Goal: Transaction & Acquisition: Purchase product/service

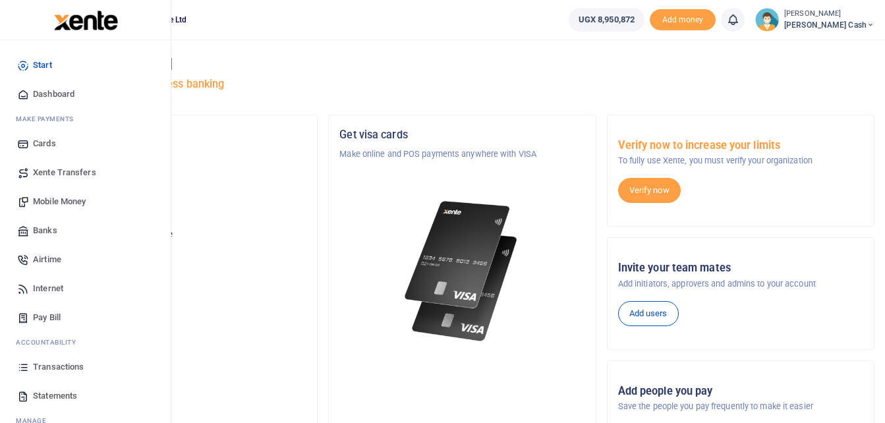
click at [59, 197] on span "Mobile Money" at bounding box center [59, 201] width 53 height 13
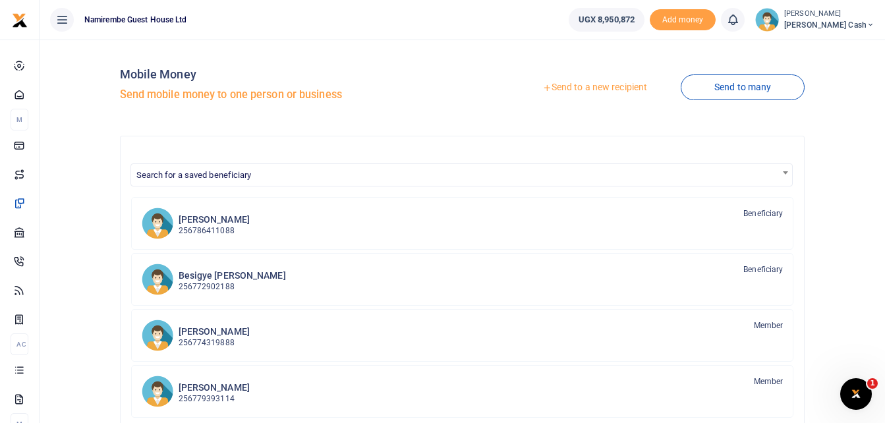
click at [593, 84] on link "Send to a new recipient" at bounding box center [595, 88] width 172 height 24
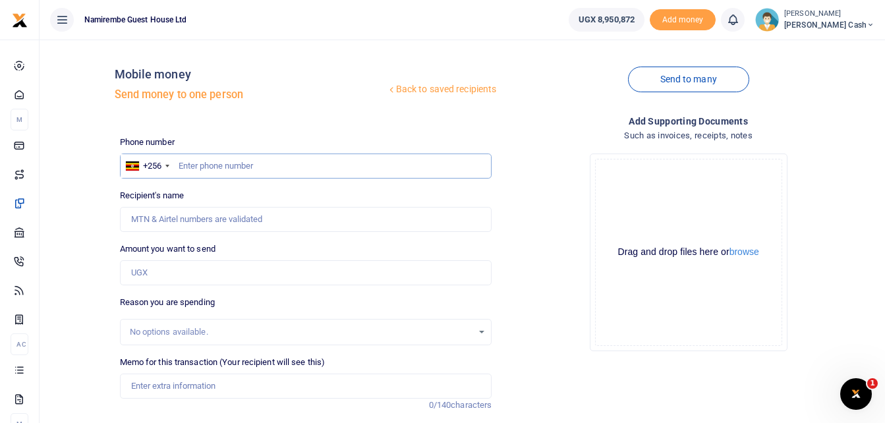
click at [183, 171] on input "text" at bounding box center [306, 166] width 372 height 25
type input "0786411088"
type input "[PERSON_NAME]"
type input "0786411088"
click at [138, 270] on input "Amount you want to send" at bounding box center [306, 272] width 372 height 25
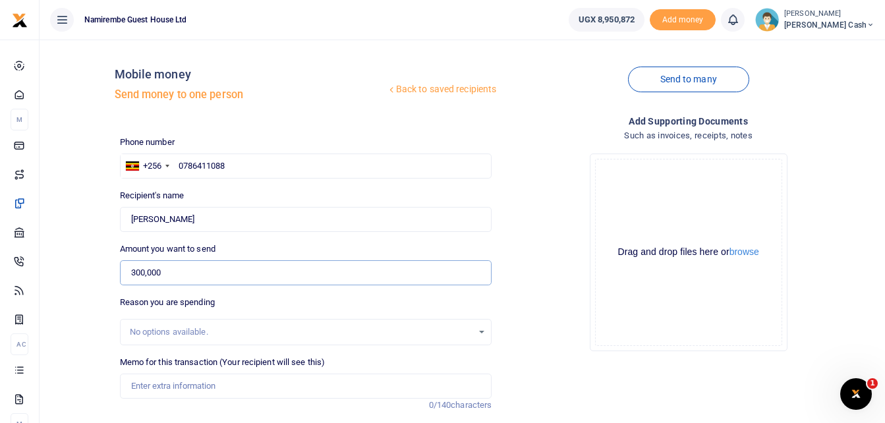
type input "300,000"
click at [146, 384] on input "Memo for this transaction (Your recipient will see this)" at bounding box center [306, 386] width 372 height 25
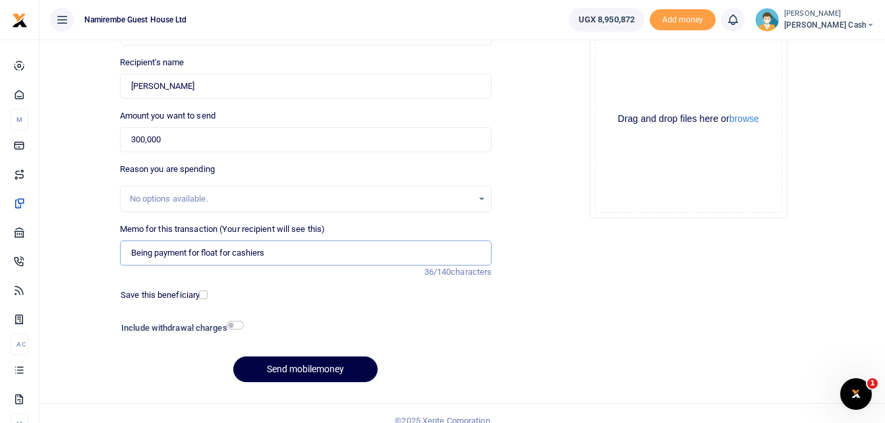
scroll to position [148, 0]
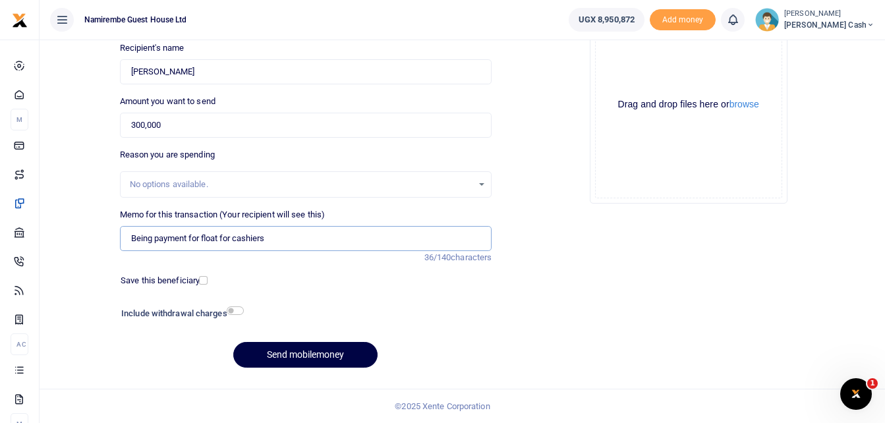
type input "Being payment for float for cashiers"
click at [233, 313] on input "checkbox" at bounding box center [235, 311] width 17 height 9
checkbox input "true"
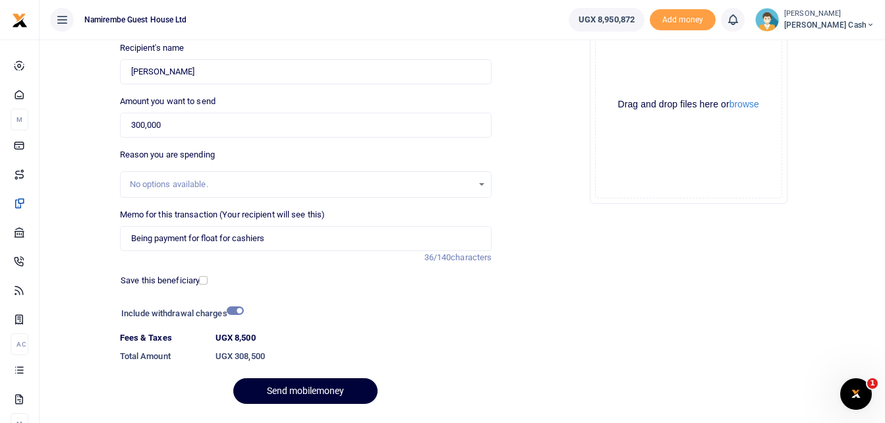
click at [295, 387] on button "Send mobilemoney" at bounding box center [305, 391] width 144 height 26
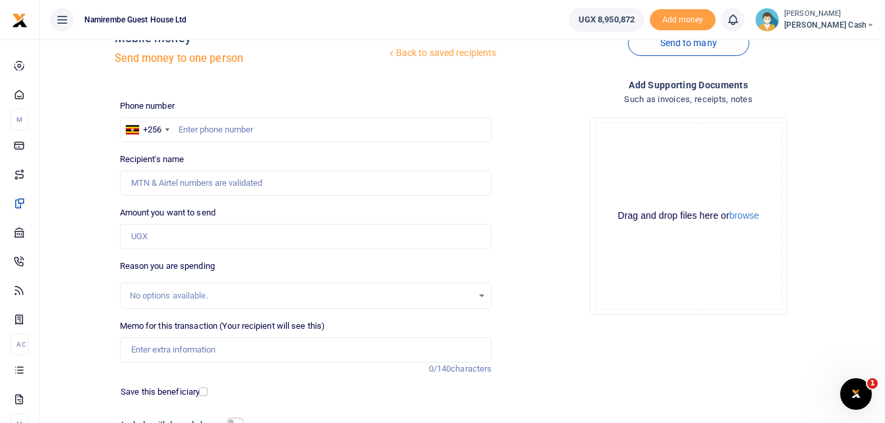
scroll to position [16, 0]
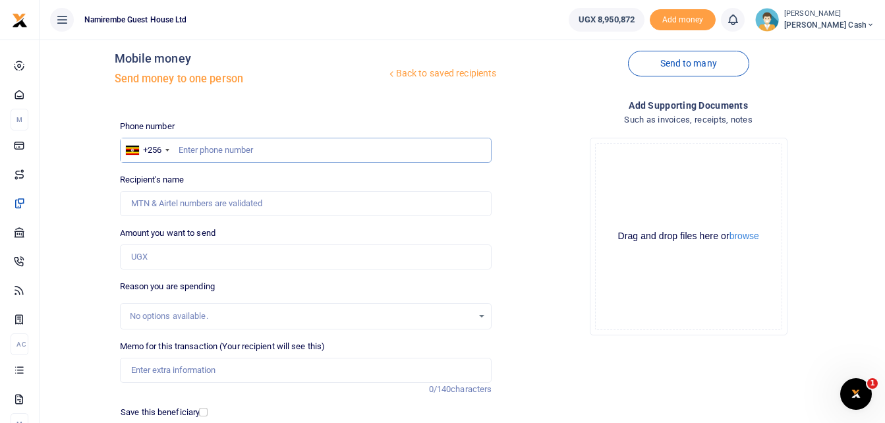
click at [202, 154] on input "text" at bounding box center [306, 150] width 372 height 25
type input "0786411088"
click at [134, 256] on input "Amount you want to send" at bounding box center [306, 257] width 372 height 25
type input "[PERSON_NAME]"
click at [385, 232] on div "Amount you want to send Amount is required." at bounding box center [306, 248] width 372 height 43
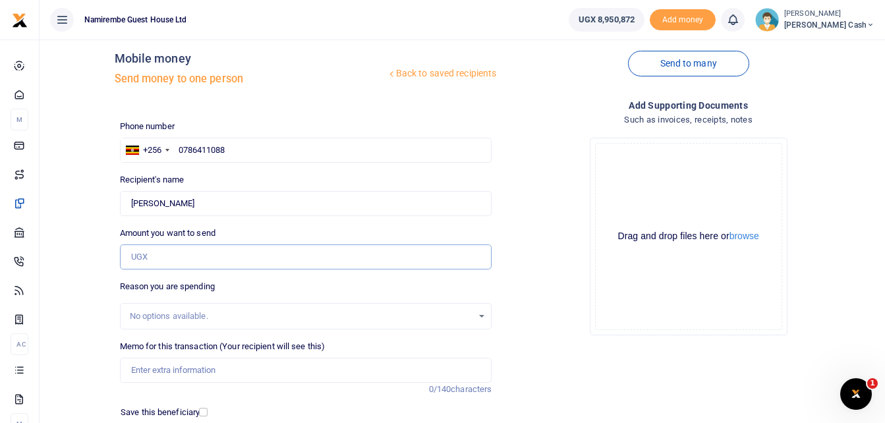
click at [148, 260] on input "Amount you want to send" at bounding box center [306, 257] width 372 height 25
type input "1"
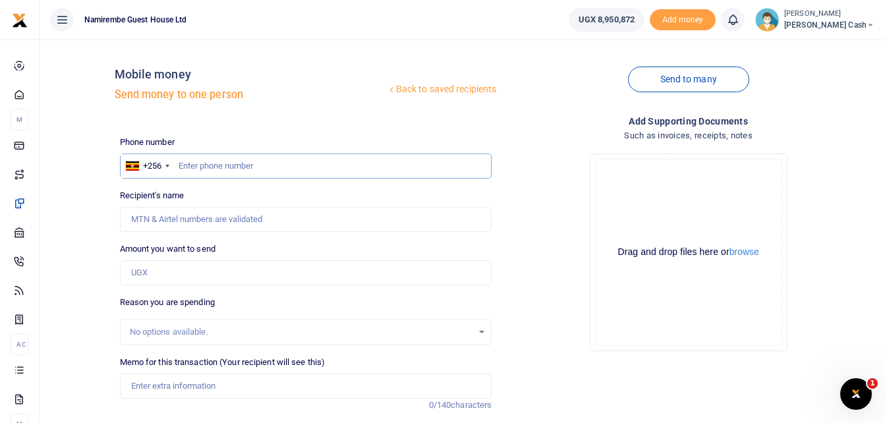
click at [199, 168] on input "text" at bounding box center [306, 166] width 372 height 25
type input "0786411088"
type input "[PERSON_NAME]"
type input "0786411088"
click at [135, 280] on input "Amount you want to send" at bounding box center [306, 272] width 372 height 25
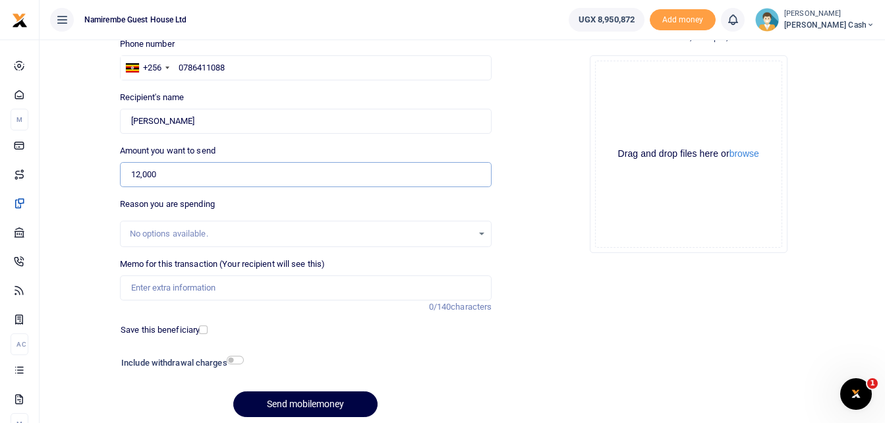
scroll to position [132, 0]
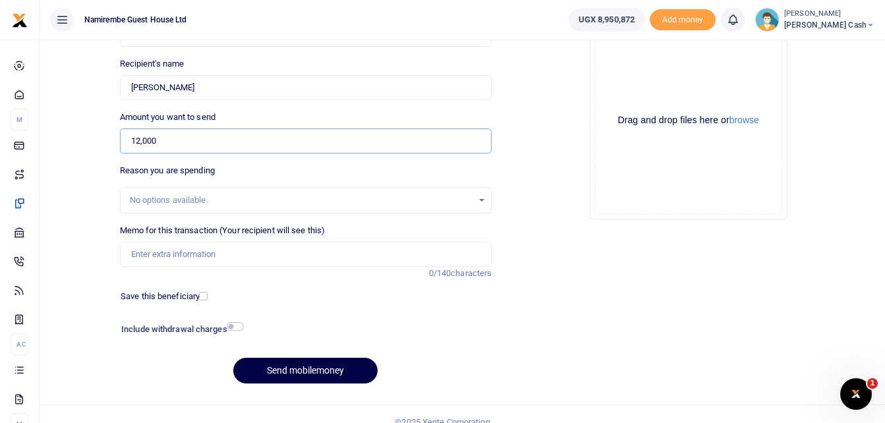
type input "12,000"
click at [136, 256] on input "Memo for this transaction (Your recipient will see this)" at bounding box center [306, 254] width 372 height 25
click at [266, 252] on input "Being payment for transport refund" at bounding box center [306, 254] width 372 height 25
type input "Being payment for transport refund to and from church house and bank"
click at [234, 326] on input "checkbox" at bounding box center [235, 326] width 17 height 9
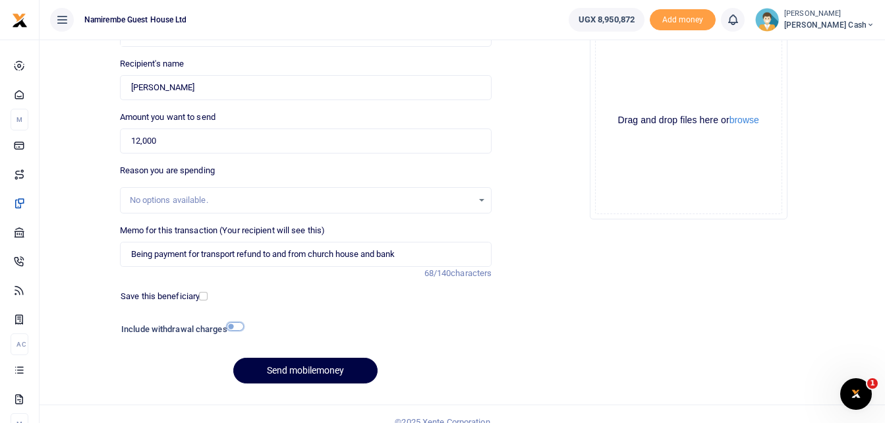
checkbox input "true"
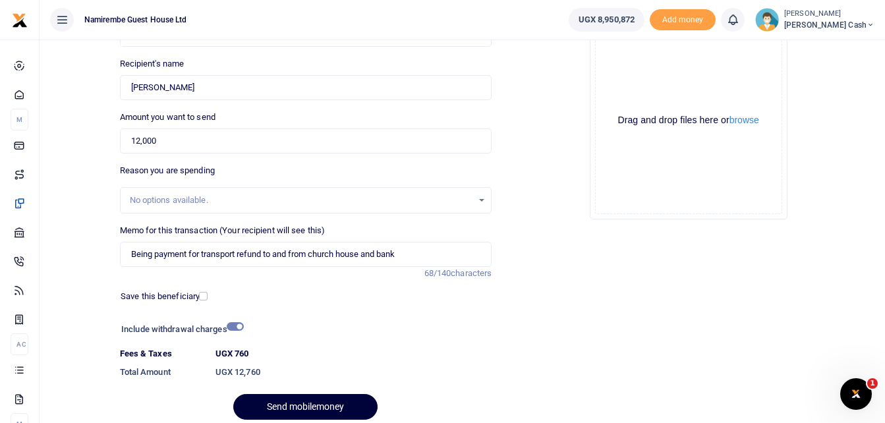
click at [293, 402] on button "Send mobilemoney" at bounding box center [305, 407] width 144 height 26
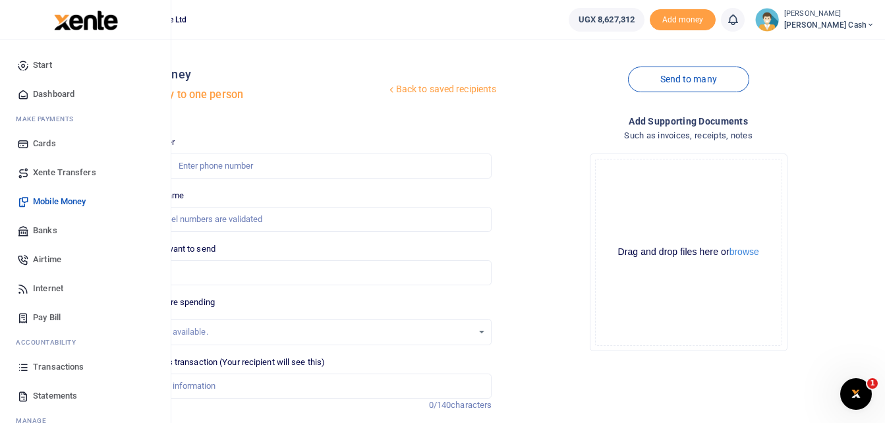
click at [55, 368] on span "Transactions" at bounding box center [58, 367] width 51 height 13
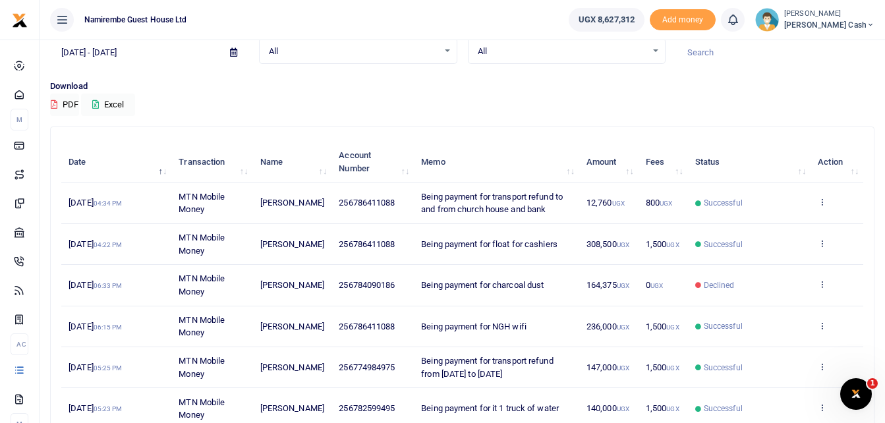
scroll to position [66, 0]
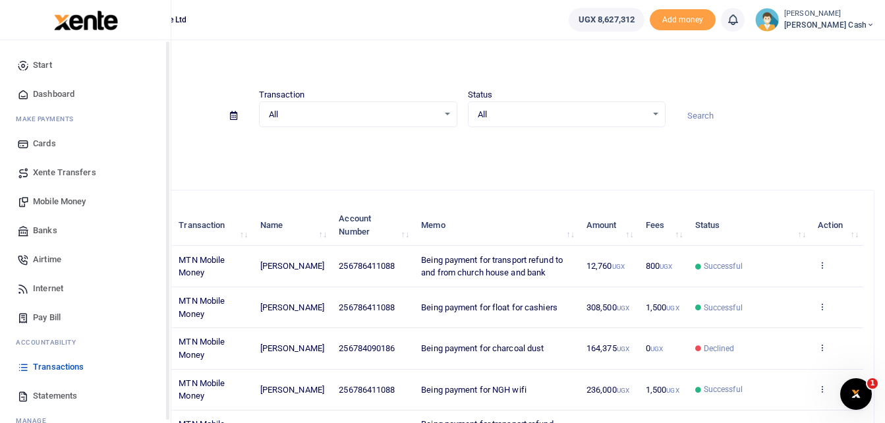
click at [58, 201] on span "Mobile Money" at bounding box center [59, 201] width 53 height 13
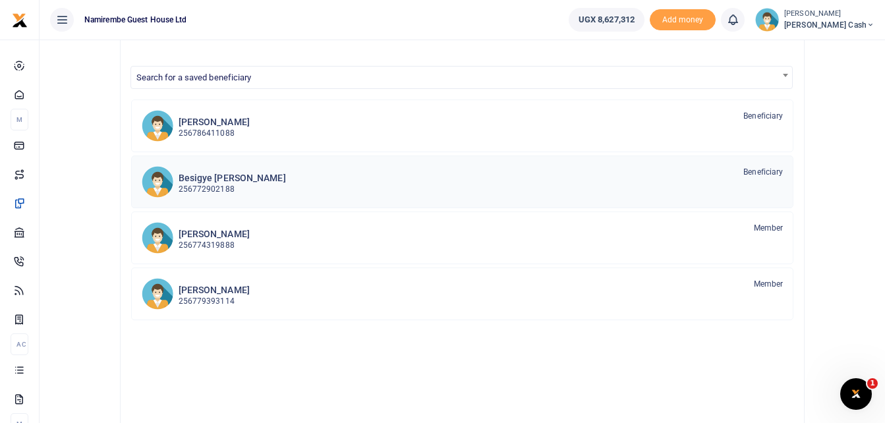
scroll to position [66, 0]
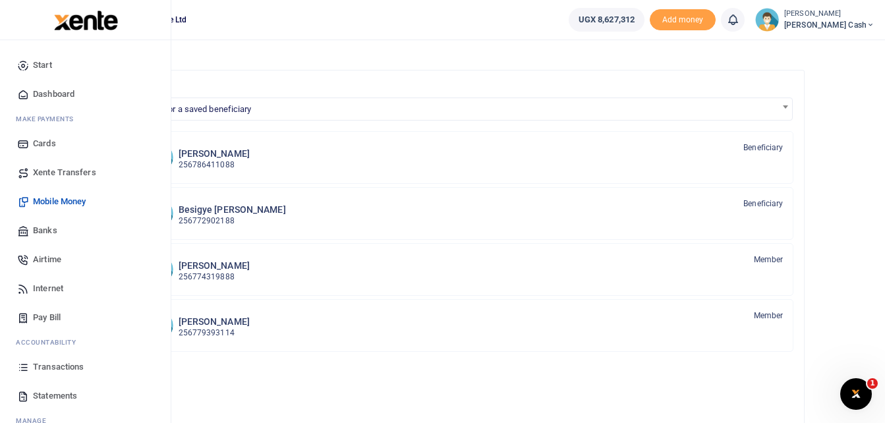
click at [64, 200] on span "Mobile Money" at bounding box center [59, 201] width 53 height 13
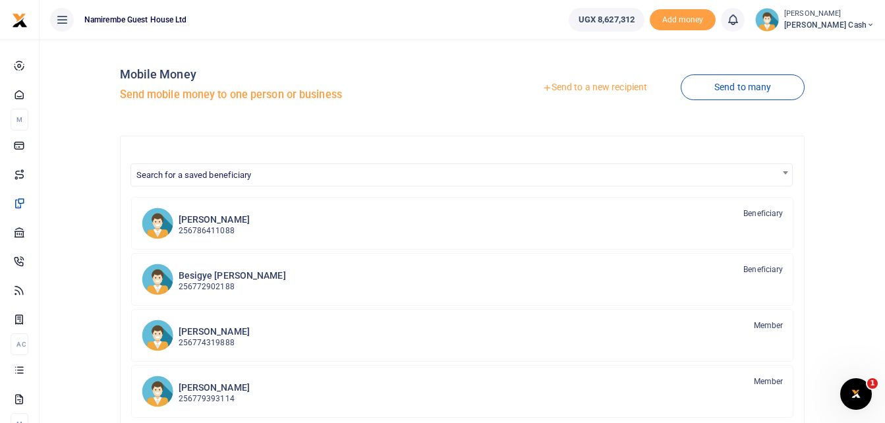
click at [601, 87] on link "Send to a new recipient" at bounding box center [595, 88] width 172 height 24
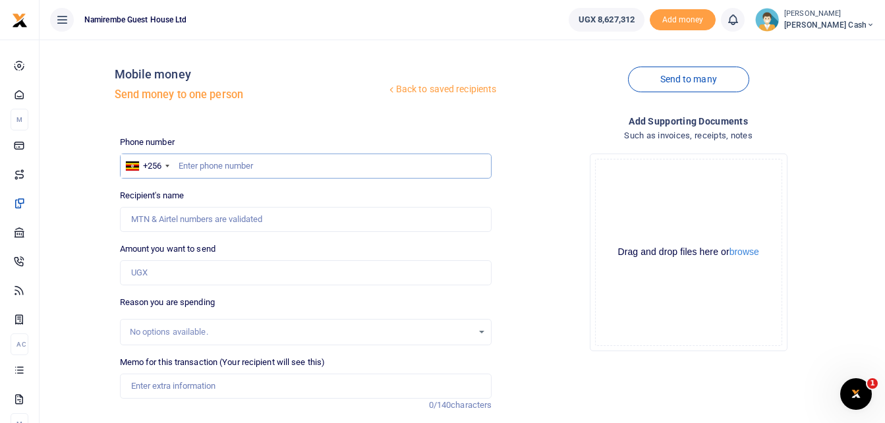
click at [192, 160] on input "text" at bounding box center [306, 166] width 372 height 25
type input "0788641945"
type input "[PERSON_NAME]"
type input "0788641945"
click at [133, 278] on input "Amount you want to send" at bounding box center [306, 272] width 372 height 25
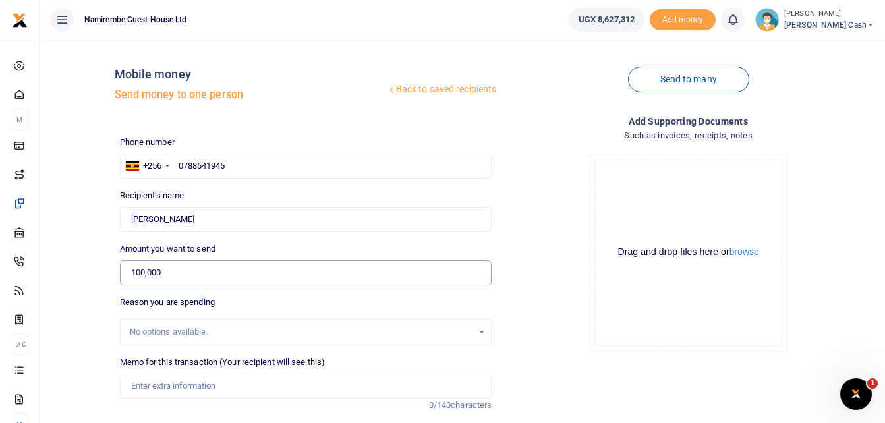
type input "100,000"
click at [148, 391] on input "Memo for this transaction (Your recipient will see this)" at bounding box center [306, 386] width 372 height 25
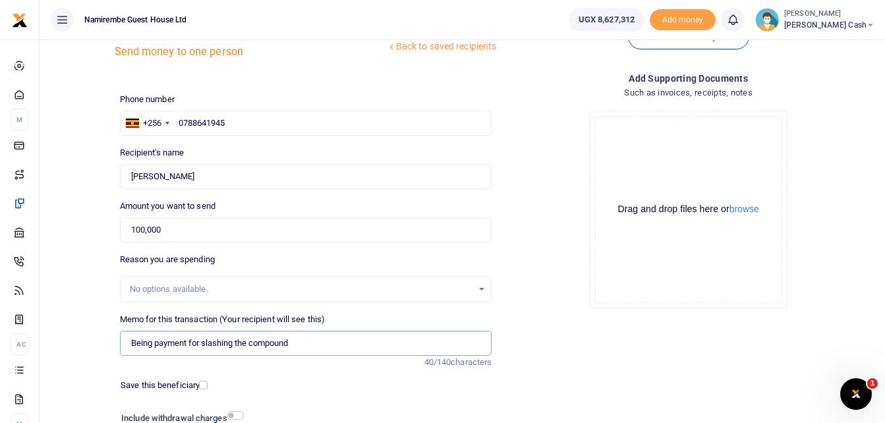
scroll to position [132, 0]
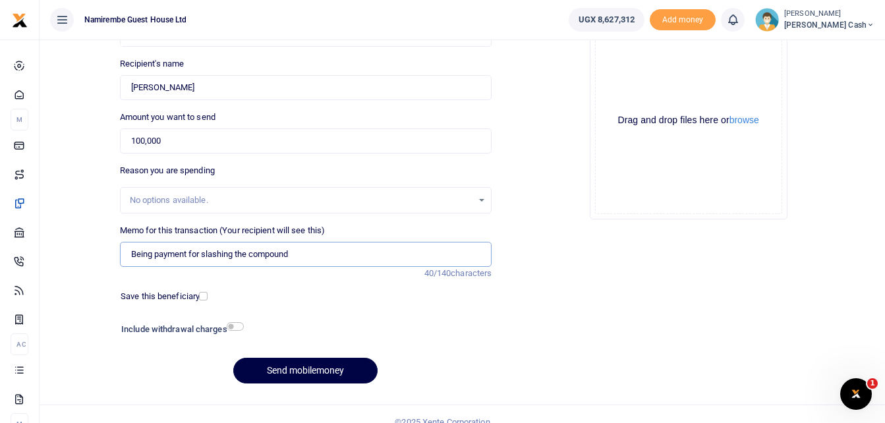
type input "Being payment for slashing the compound"
click at [235, 326] on input "checkbox" at bounding box center [235, 326] width 17 height 9
checkbox input "true"
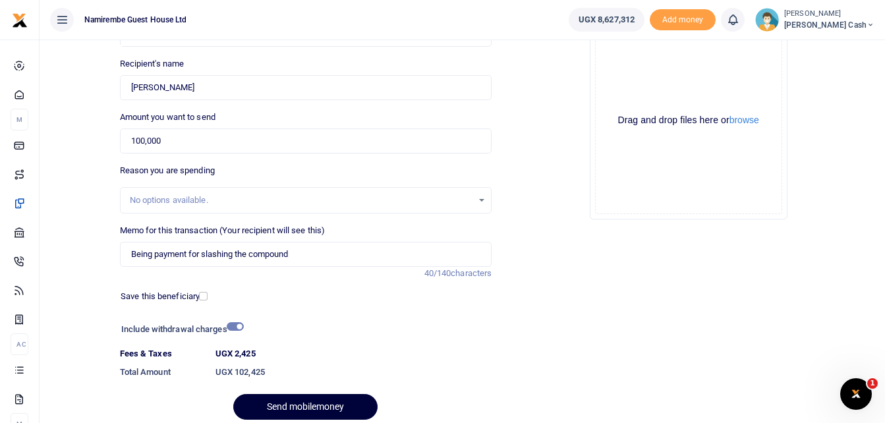
click at [327, 400] on button "Send mobilemoney" at bounding box center [305, 407] width 144 height 26
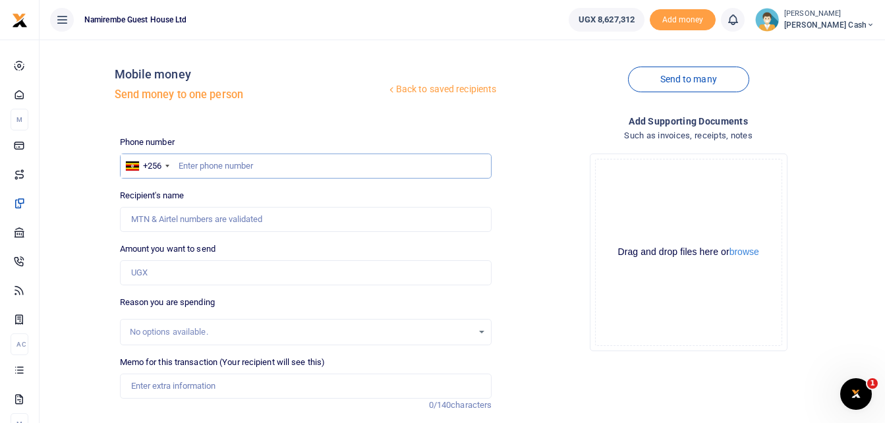
click at [177, 168] on input "text" at bounding box center [306, 166] width 372 height 25
type input "0777818414"
type input "Habart Chance"
type input "0777818414"
click at [136, 275] on input "Amount you want to send" at bounding box center [306, 272] width 372 height 25
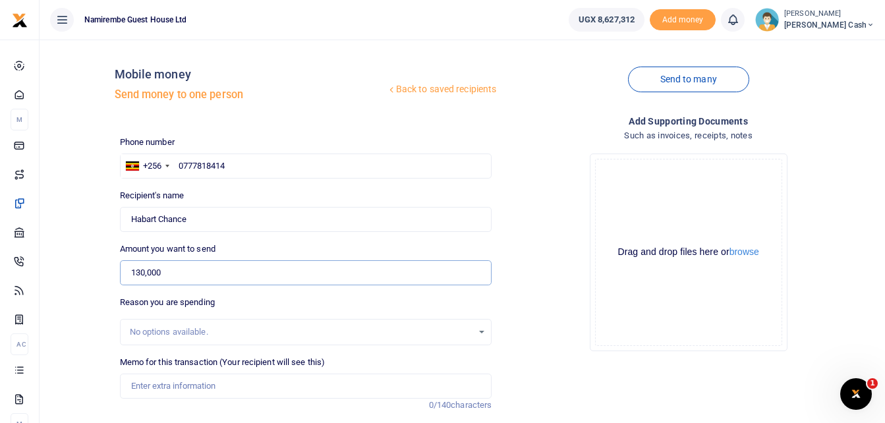
type input "130,000"
click at [144, 380] on input "Memo for this transaction (Your recipient will see this)" at bounding box center [306, 386] width 372 height 25
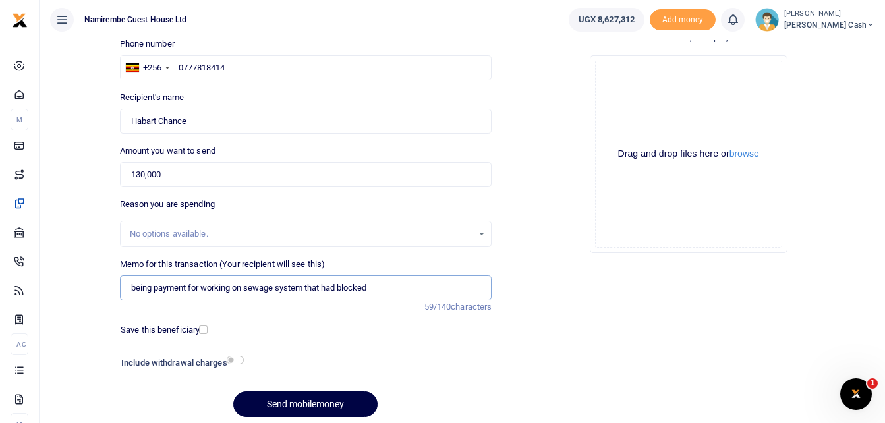
scroll to position [148, 0]
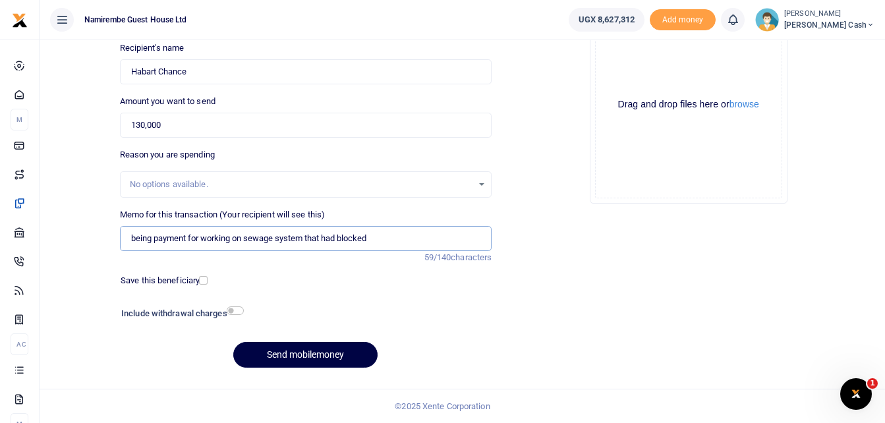
type input "being payment for working on sewage system that had blocked"
click at [229, 311] on input "checkbox" at bounding box center [235, 311] width 17 height 9
checkbox input "true"
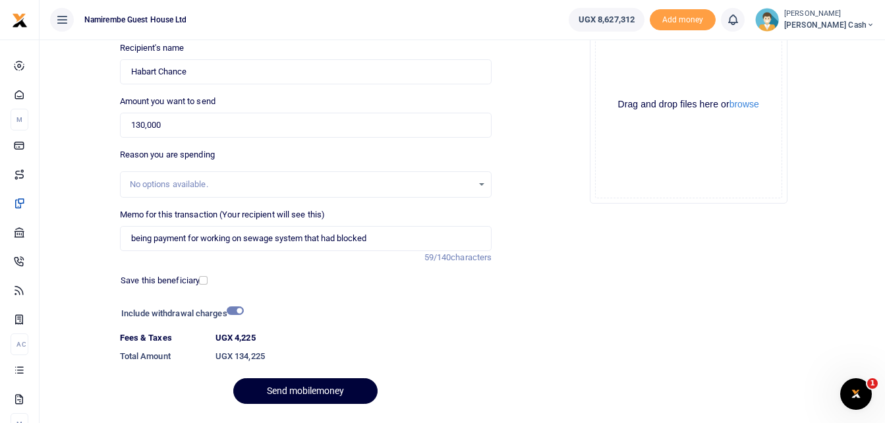
click at [309, 389] on button "Send mobilemoney" at bounding box center [305, 391] width 144 height 26
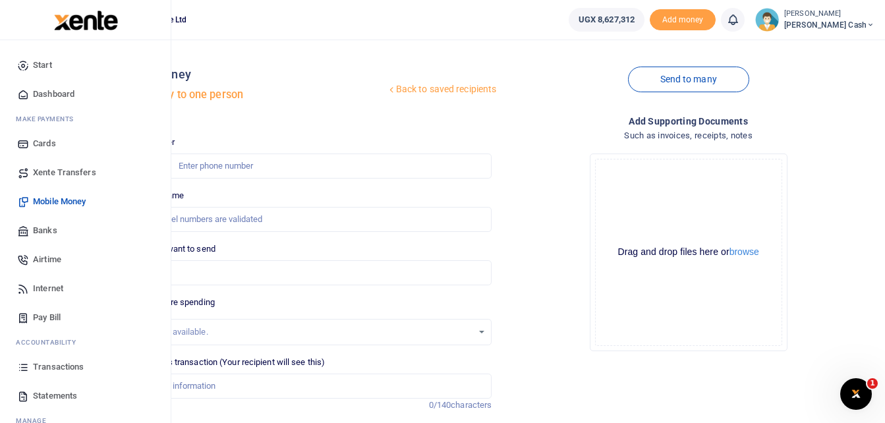
click at [56, 367] on span "Transactions" at bounding box center [58, 367] width 51 height 13
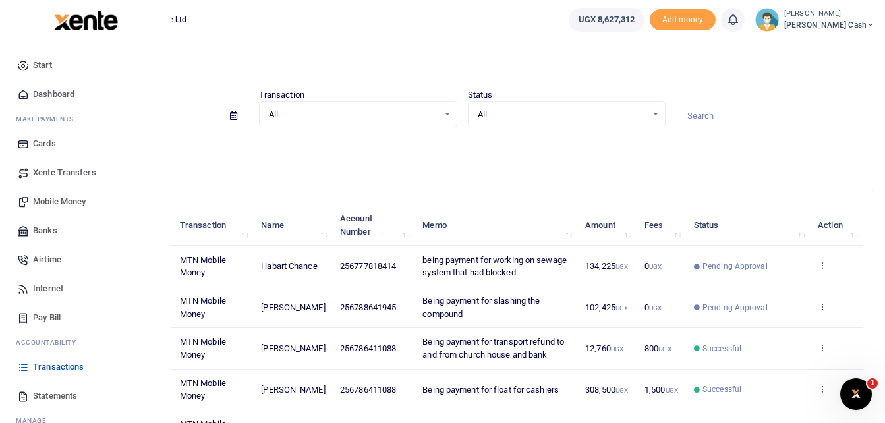
click at [67, 200] on span "Mobile Money" at bounding box center [59, 201] width 53 height 13
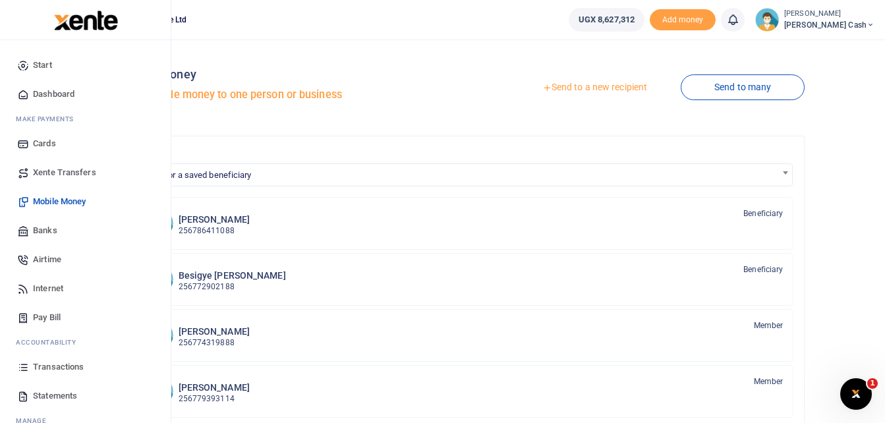
click at [62, 367] on span "Transactions" at bounding box center [58, 367] width 51 height 13
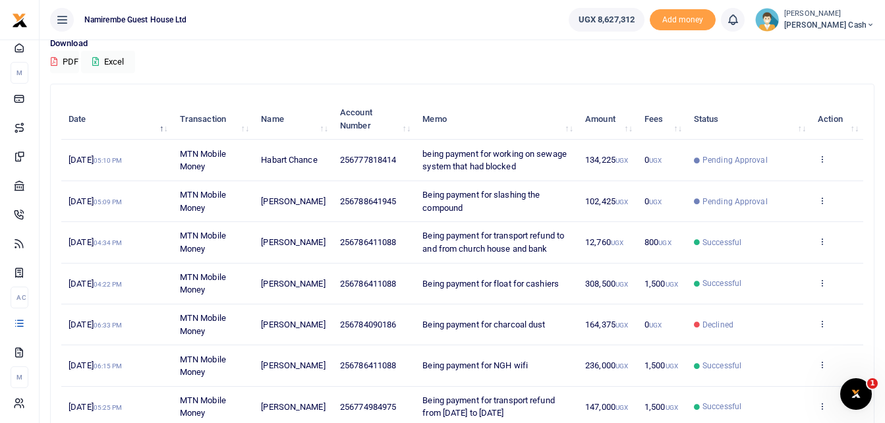
scroll to position [132, 0]
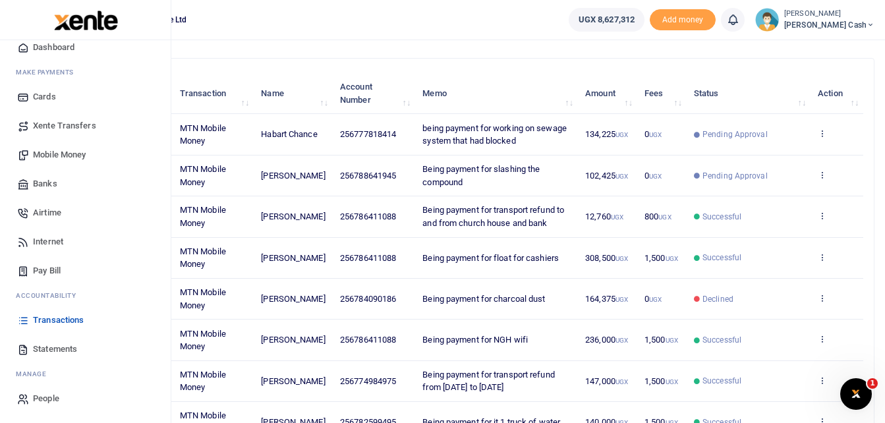
click at [74, 152] on span "Mobile Money" at bounding box center [59, 154] width 53 height 13
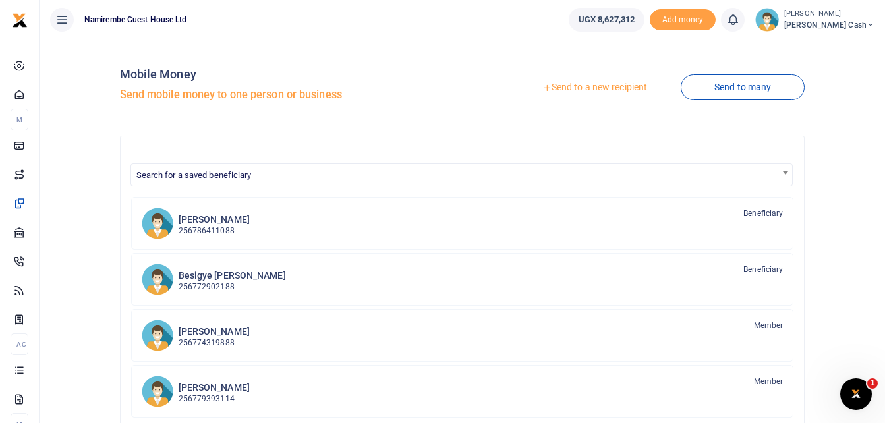
click at [588, 82] on link "Send to a new recipient" at bounding box center [595, 88] width 172 height 24
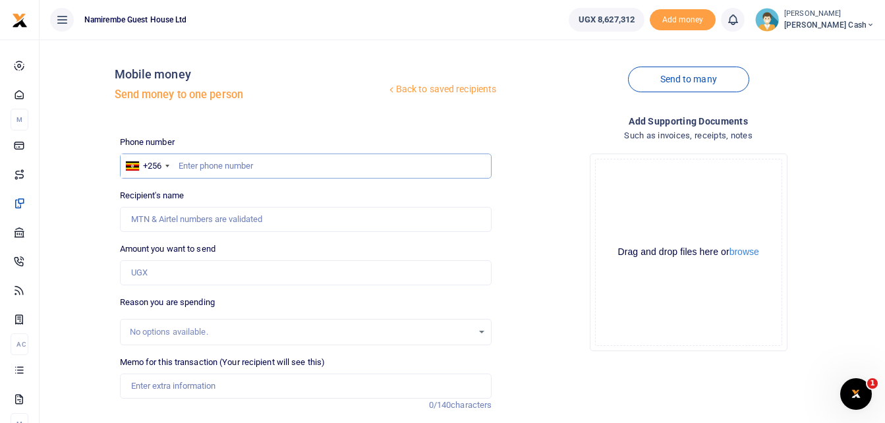
click at [187, 165] on input "text" at bounding box center [306, 166] width 372 height 25
type input "0784090186"
type input "[PERSON_NAME]"
type input "0784090186"
click at [130, 274] on input "Amount you want to send" at bounding box center [306, 272] width 372 height 25
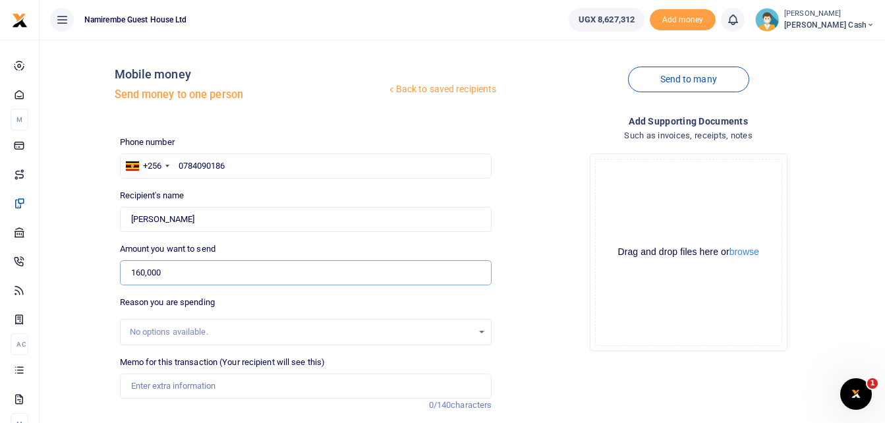
type input "160,000"
click at [149, 387] on input "Memo for this transaction (Your recipient will see this)" at bounding box center [306, 386] width 372 height 25
drag, startPoint x: 299, startPoint y: 388, endPoint x: 332, endPoint y: 384, distance: 33.2
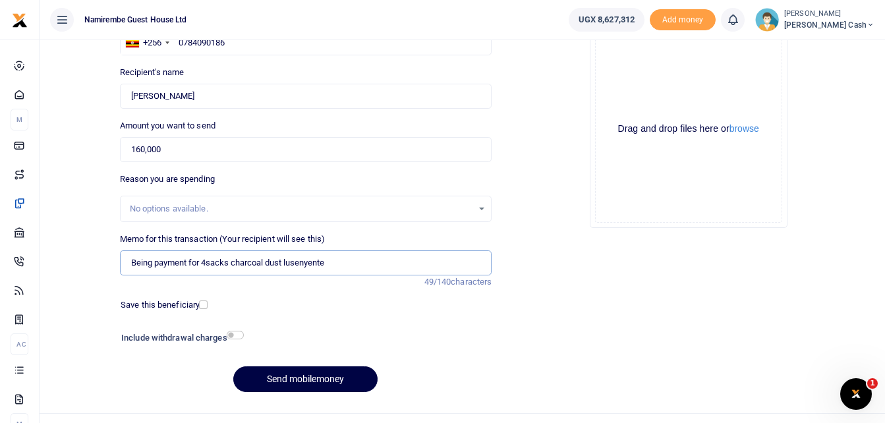
scroll to position [148, 0]
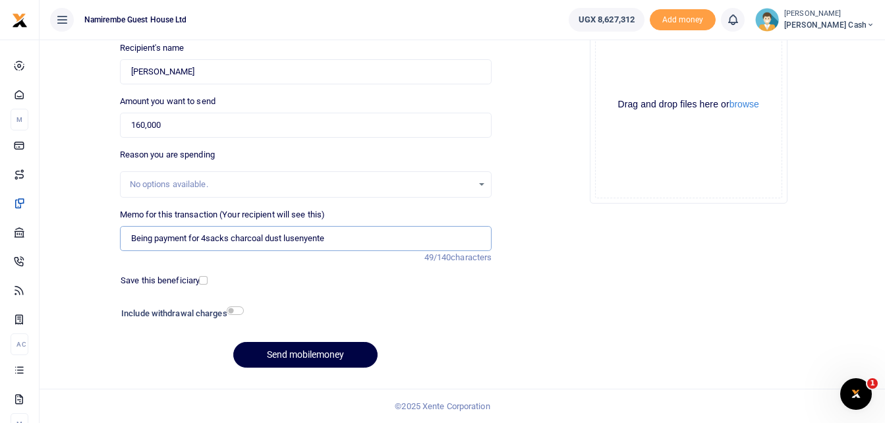
type input "Being payment for 4sacks charcoal dust lusenyente"
click at [237, 308] on input "checkbox" at bounding box center [235, 311] width 17 height 9
checkbox input "true"
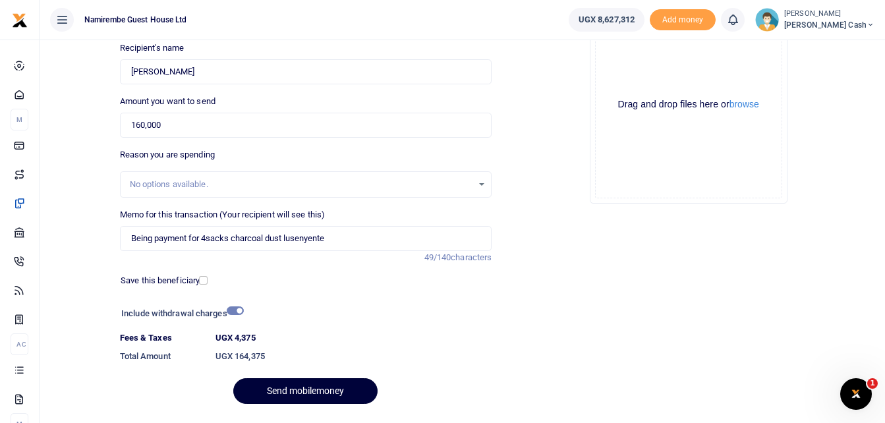
click at [313, 395] on button "Send mobilemoney" at bounding box center [305, 391] width 144 height 26
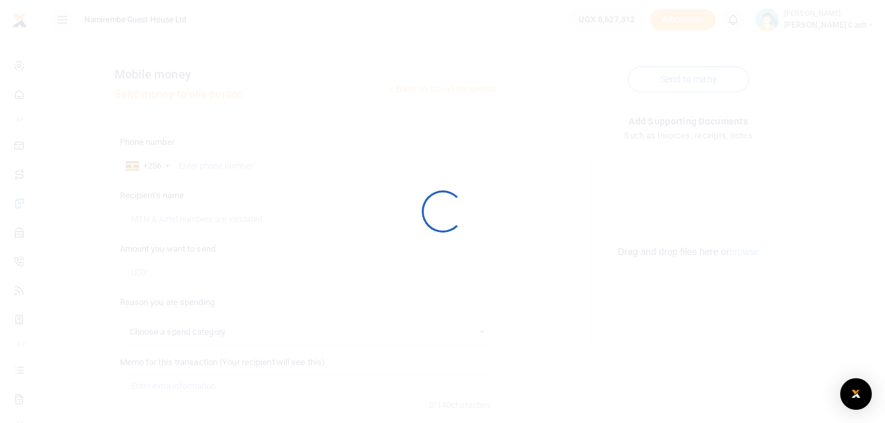
scroll to position [148, 0]
select select
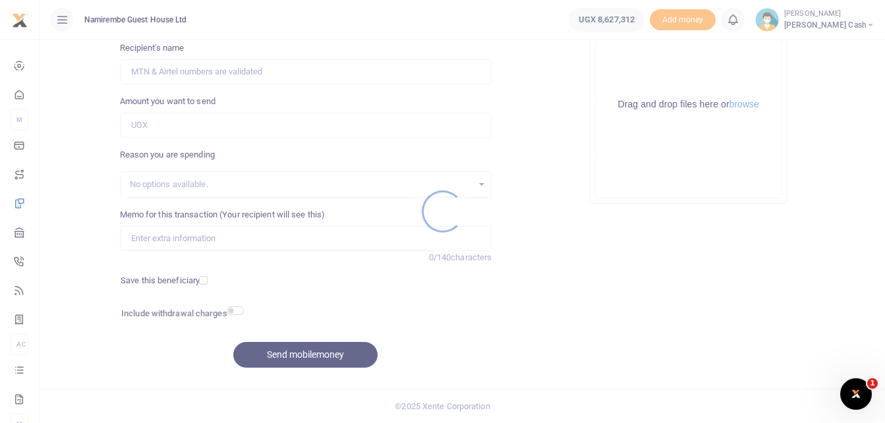
scroll to position [0, 0]
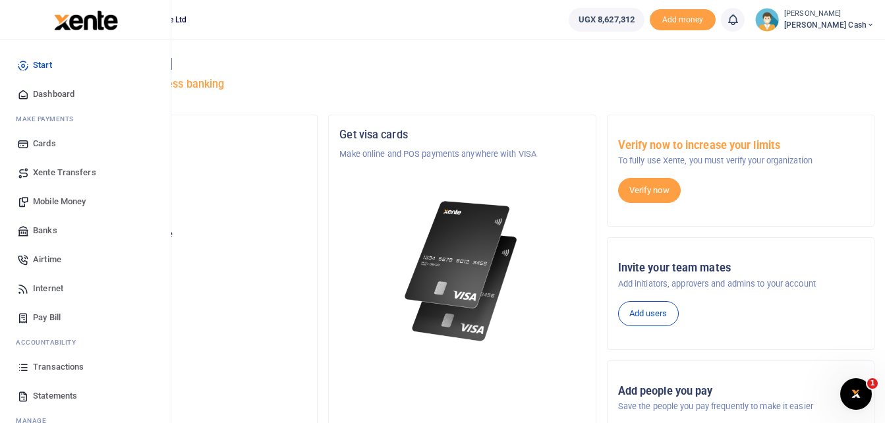
click at [55, 196] on span "Mobile Money" at bounding box center [59, 201] width 53 height 13
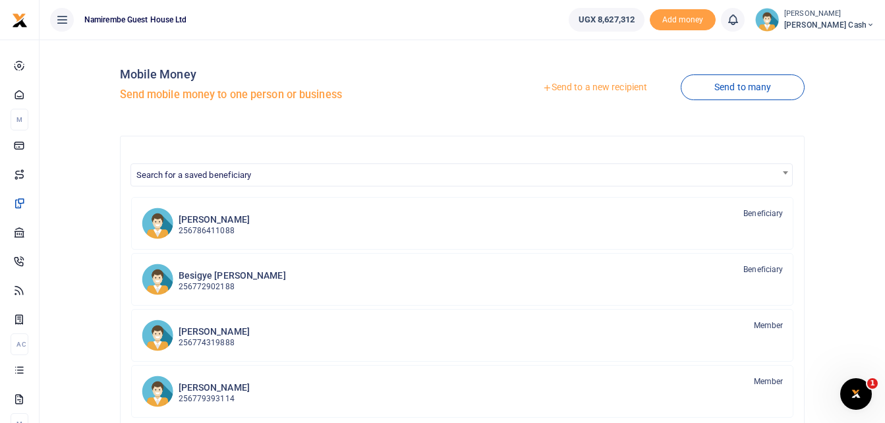
click at [591, 90] on link "Send to a new recipient" at bounding box center [595, 88] width 172 height 24
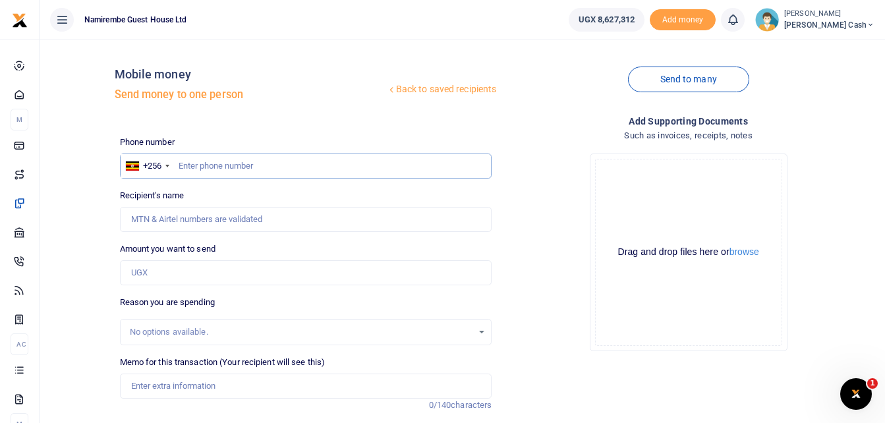
click at [195, 165] on input "text" at bounding box center [306, 166] width 372 height 25
type input "0783503071"
click at [147, 275] on input "Amount you want to send" at bounding box center [306, 272] width 372 height 25
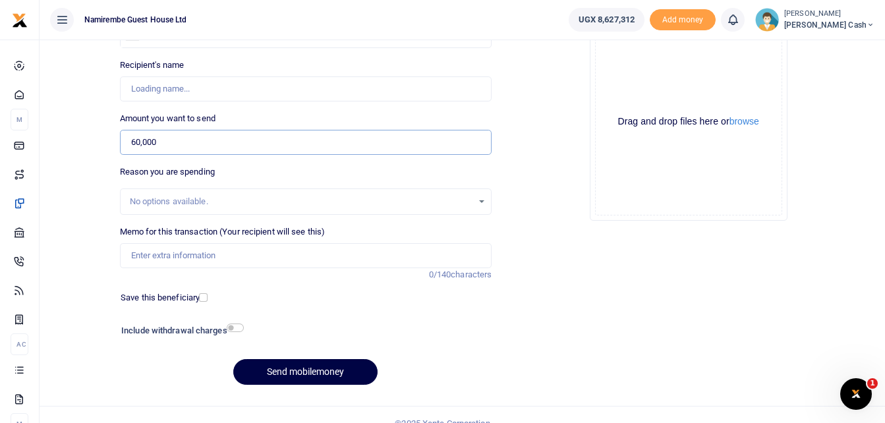
scroll to position [132, 0]
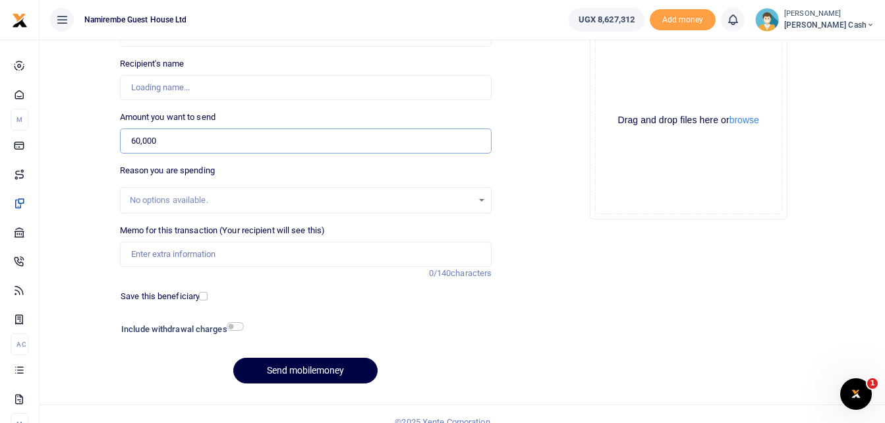
type input "60,000"
click at [149, 254] on input "Memo for this transaction (Your recipient will see this)" at bounding box center [306, 254] width 372 height 25
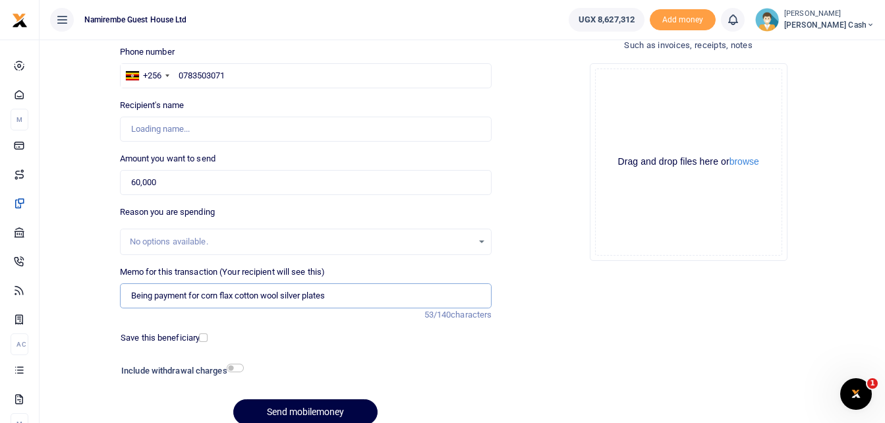
scroll to position [0, 0]
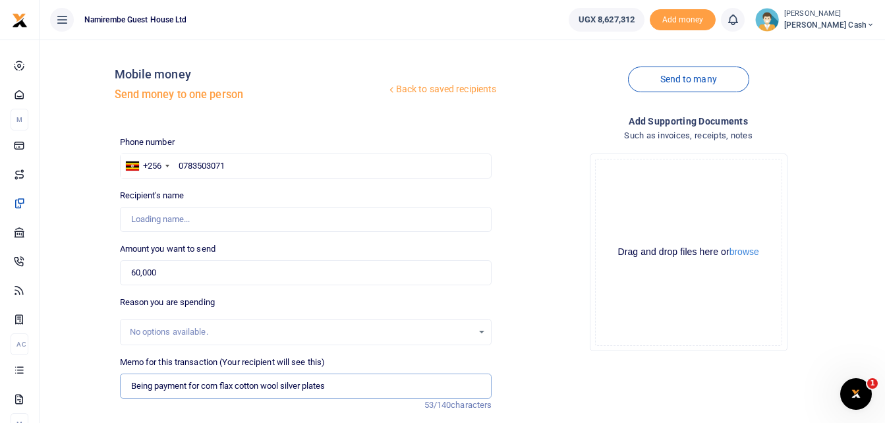
type input "Being payment for corn flax cotton wool silver plates"
click at [154, 221] on input "Recipient's name" at bounding box center [306, 219] width 372 height 25
click at [531, 144] on div "Drop your files here Drag and drop files here or browse Powered by Uppy" at bounding box center [688, 252] width 372 height 219
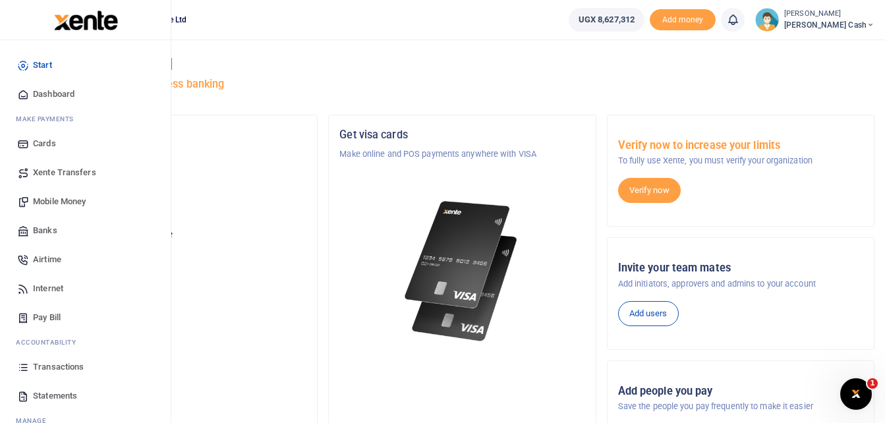
click at [66, 198] on span "Mobile Money" at bounding box center [59, 201] width 53 height 13
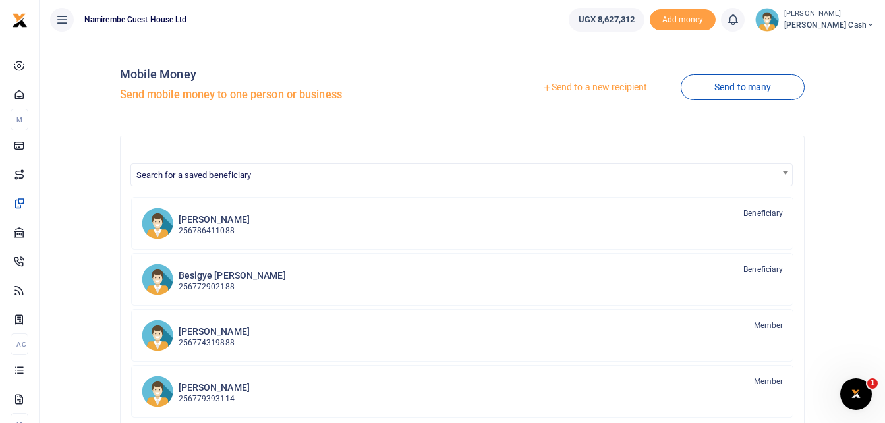
click at [606, 86] on link "Send to a new recipient" at bounding box center [595, 88] width 172 height 24
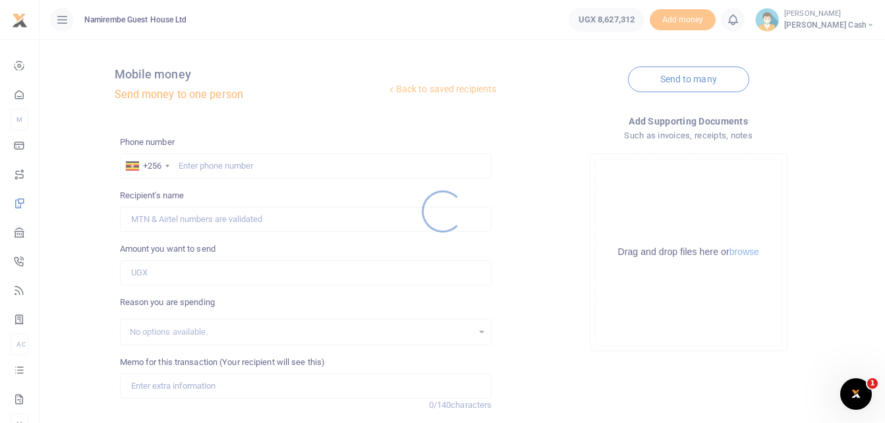
click at [187, 162] on div at bounding box center [442, 211] width 885 height 423
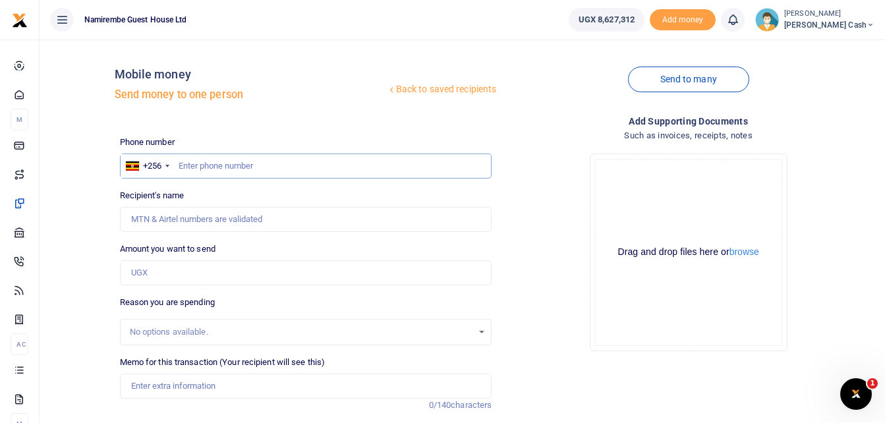
click at [192, 167] on input "text" at bounding box center [306, 166] width 372 height 25
type input "0783503071"
type input "[PERSON_NAME] Mayanja"
type input "0783503071"
click at [144, 274] on input "Amount you want to send" at bounding box center [306, 272] width 372 height 25
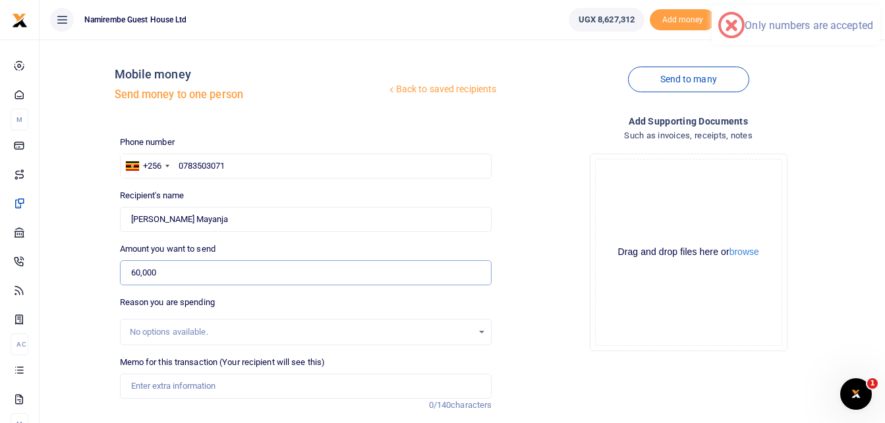
type input "60,000"
click at [144, 389] on input "Memo for this transaction (Your recipient will see this)" at bounding box center [306, 386] width 372 height 25
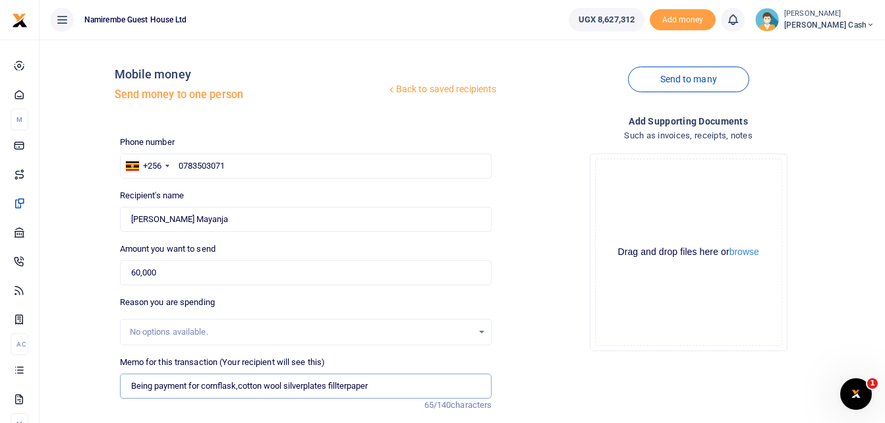
type input "Being payment for cornflask,cotton wool silverplates fillterpaper"
drag, startPoint x: 230, startPoint y: 383, endPoint x: 423, endPoint y: 248, distance: 235.8
click at [423, 248] on div "Amount you want to send 60,000 Amount is required." at bounding box center [306, 264] width 372 height 43
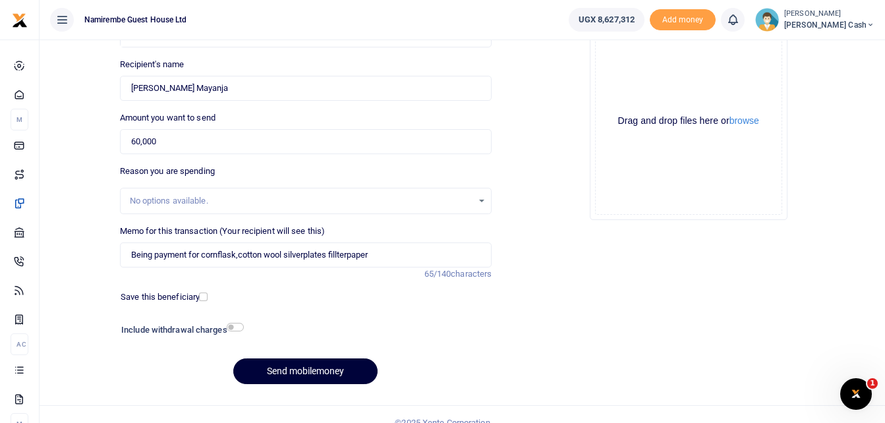
scroll to position [132, 0]
click at [235, 324] on input "checkbox" at bounding box center [235, 326] width 17 height 9
checkbox input "true"
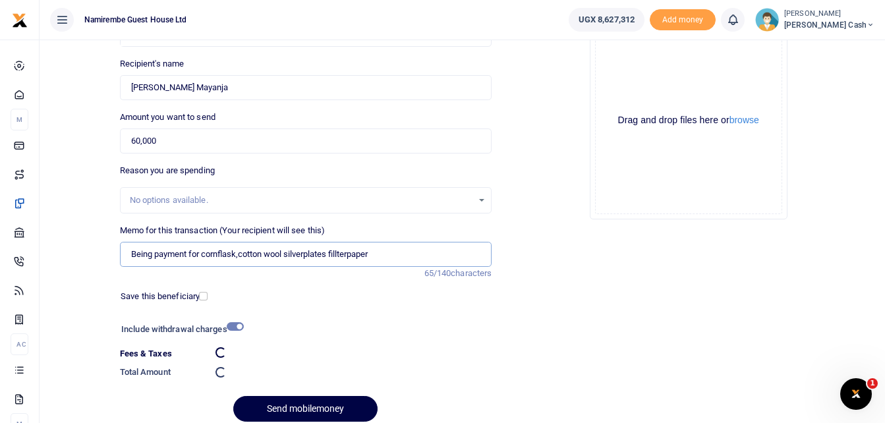
click at [240, 251] on input "Being payment for cornflask,cotton wool silverplates fillterpaper" at bounding box center [306, 254] width 372 height 25
type input "Being payment for cornflaskcotton wool silverplates fillterpaper"
drag, startPoint x: 346, startPoint y: 254, endPoint x: 367, endPoint y: 241, distance: 24.5
click at [367, 241] on div "Memo for this transaction (Your recipient will see this) Being payment for corn…" at bounding box center [306, 245] width 372 height 43
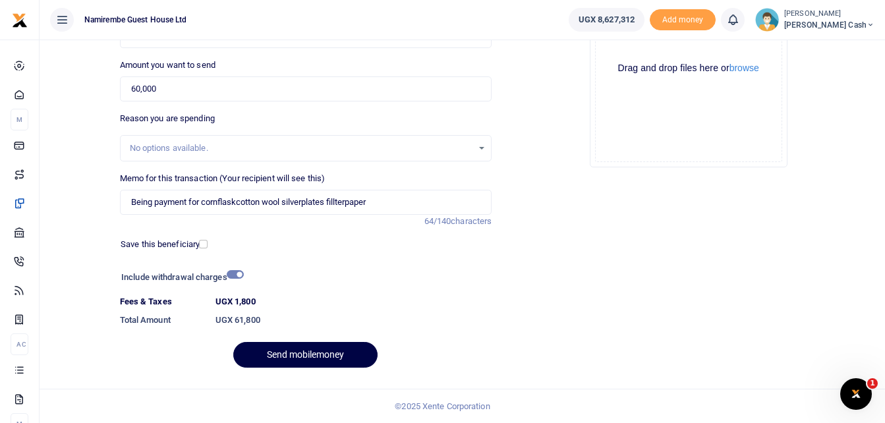
scroll to position [184, 0]
click at [303, 353] on button "Send mobilemoney" at bounding box center [305, 355] width 144 height 26
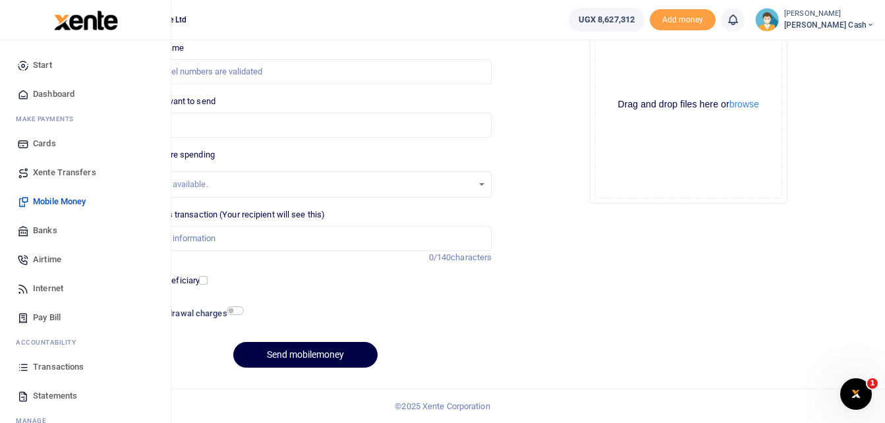
click at [65, 367] on span "Transactions" at bounding box center [58, 367] width 51 height 13
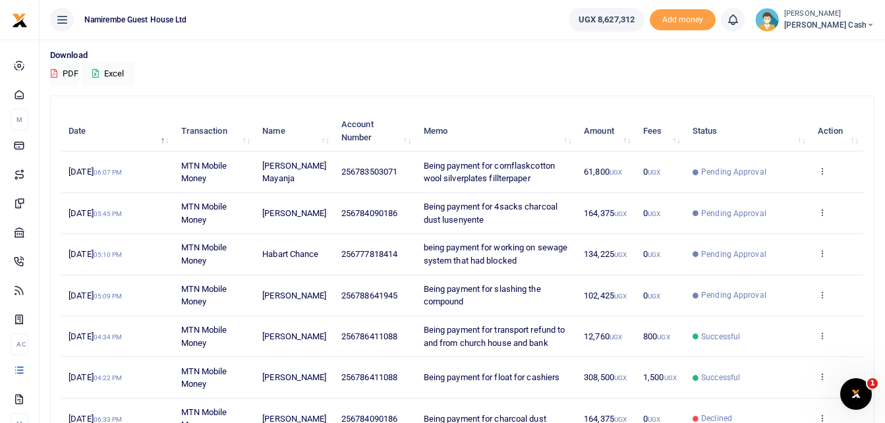
scroll to position [132, 0]
